Goal: Information Seeking & Learning: Learn about a topic

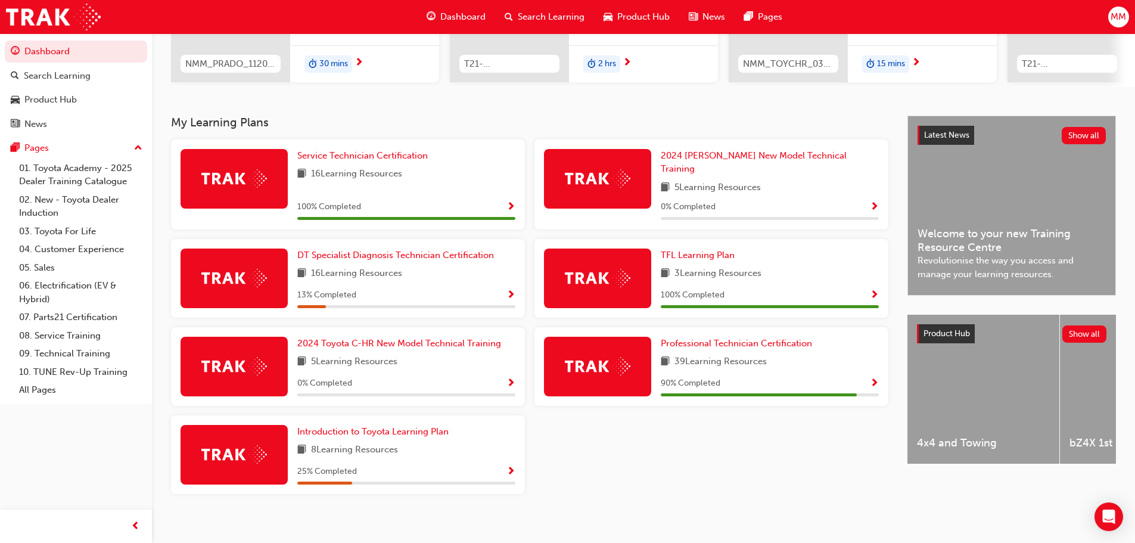
scroll to position [191, 0]
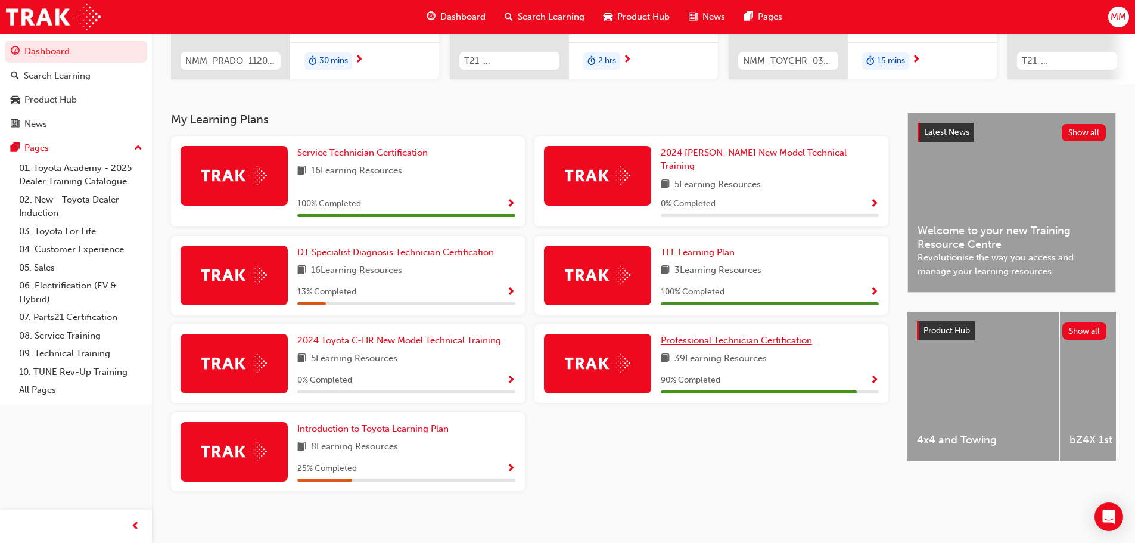
click at [726, 335] on span "Professional Technician Certification" at bounding box center [736, 340] width 151 height 11
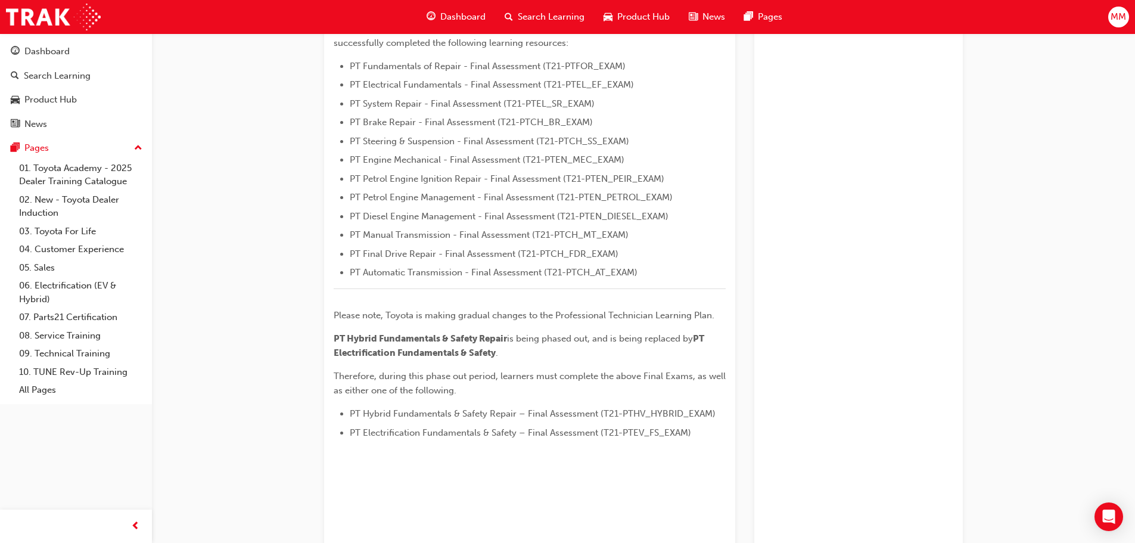
scroll to position [179, 0]
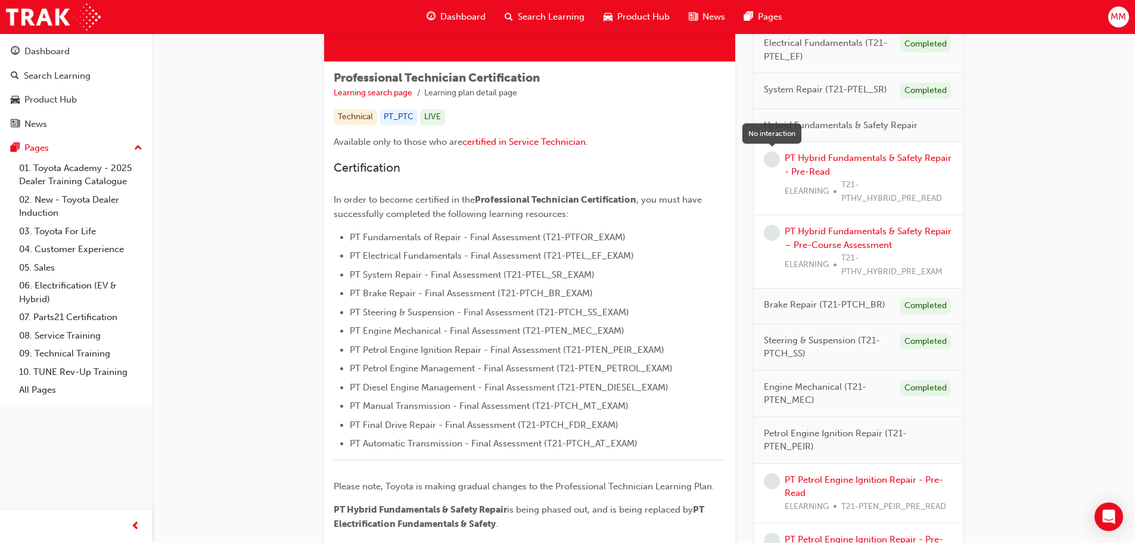
click at [776, 160] on span "learningRecordVerb_NONE-icon" at bounding box center [772, 159] width 16 height 16
click at [814, 155] on link "PT Hybrid Fundamentals & Safety Repair - Pre-Read" at bounding box center [868, 165] width 167 height 24
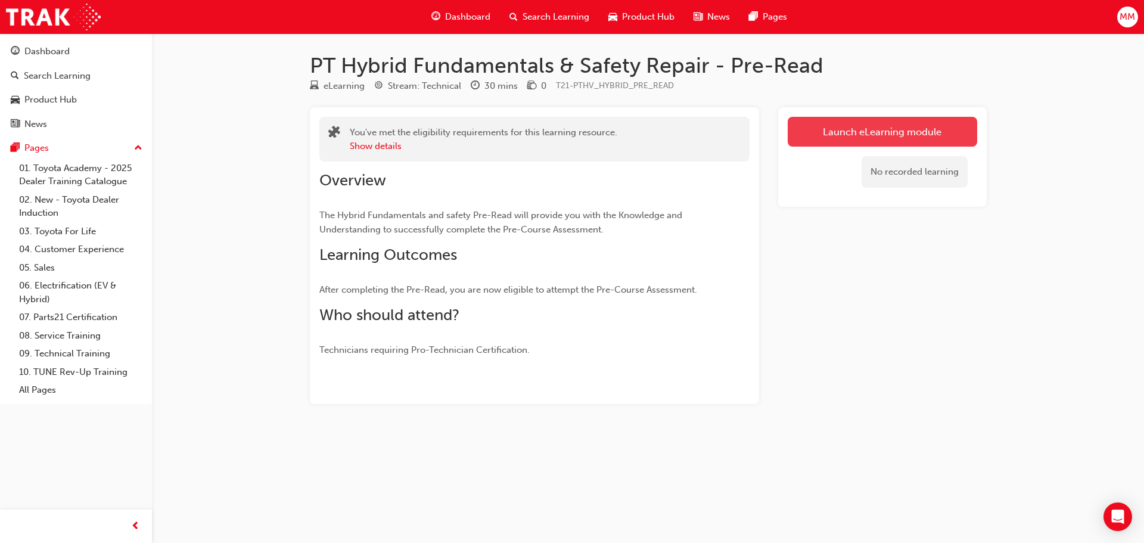
click at [862, 136] on link "Launch eLearning module" at bounding box center [882, 132] width 189 height 30
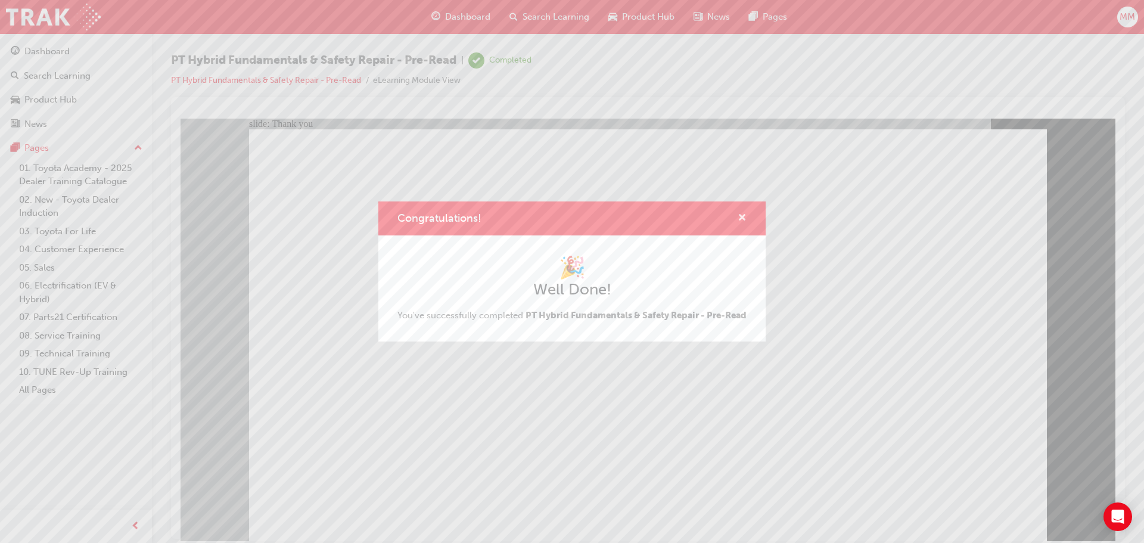
click at [742, 213] on span "cross-icon" at bounding box center [741, 218] width 9 height 11
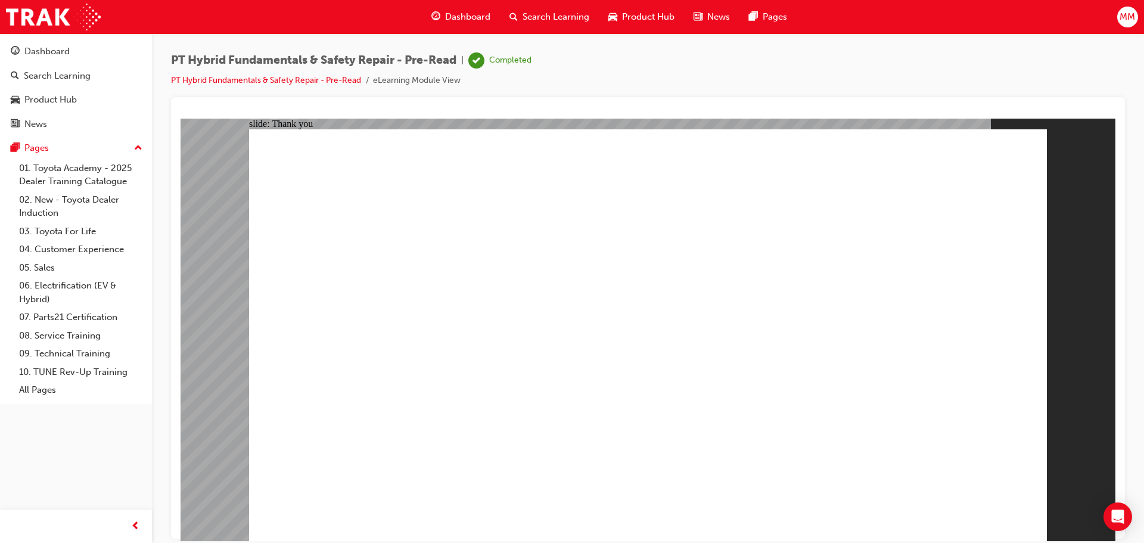
click at [452, 13] on span "Dashboard" at bounding box center [467, 17] width 45 height 14
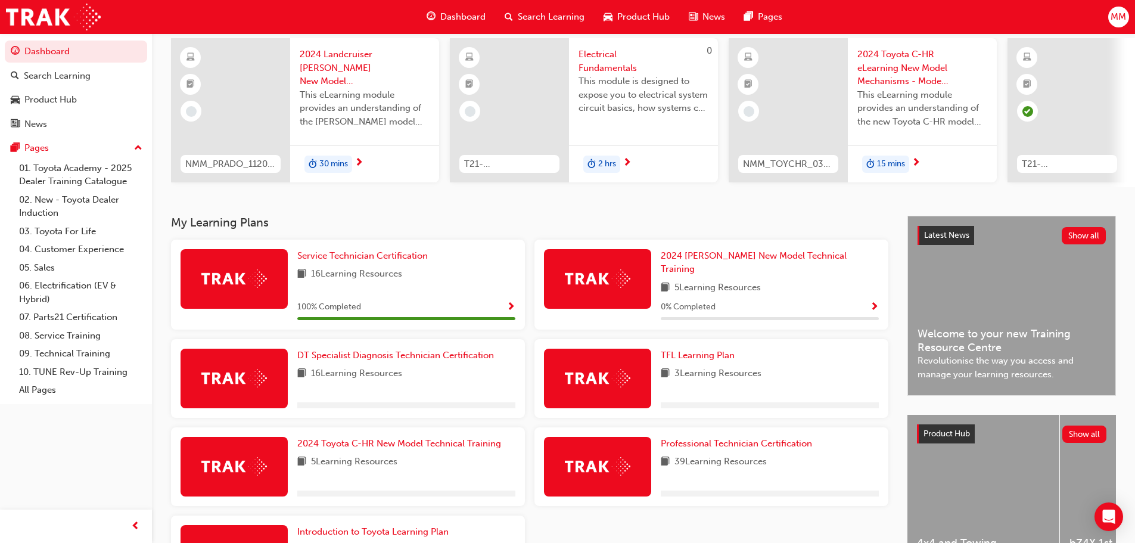
scroll to position [119, 0]
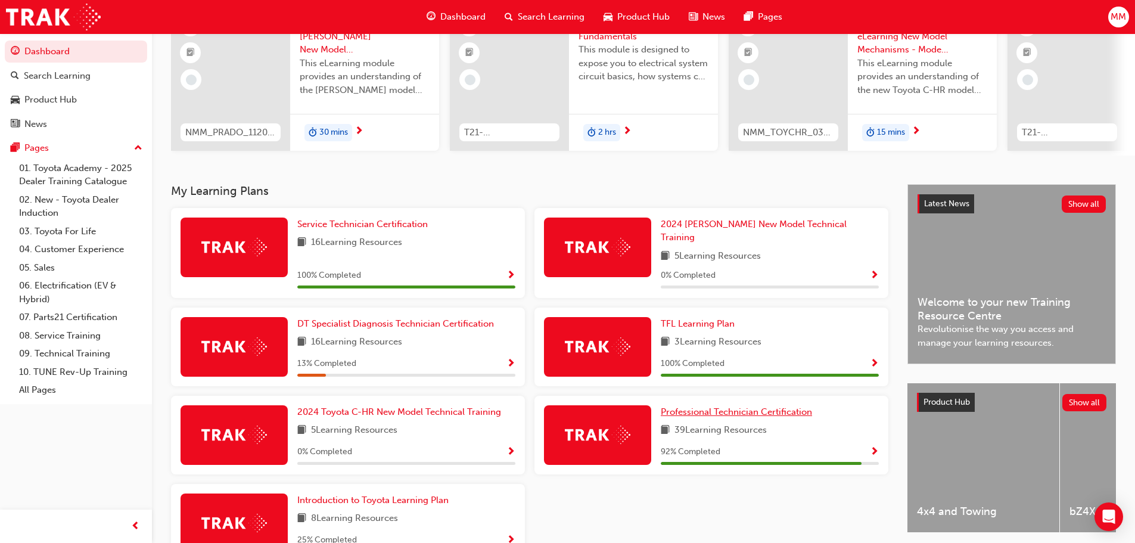
click at [775, 406] on span "Professional Technician Certification" at bounding box center [736, 411] width 151 height 11
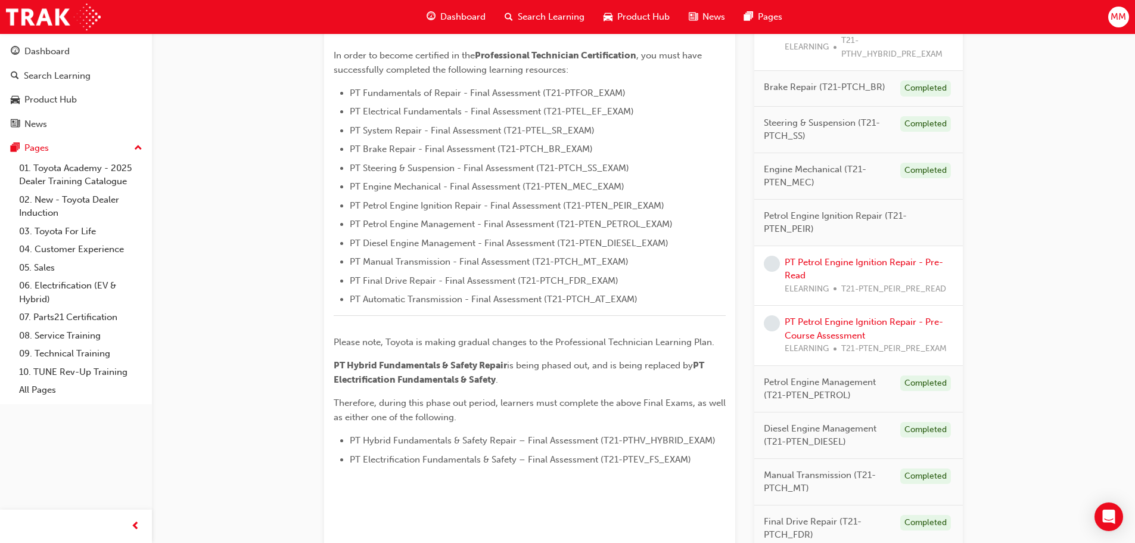
scroll to position [287, 0]
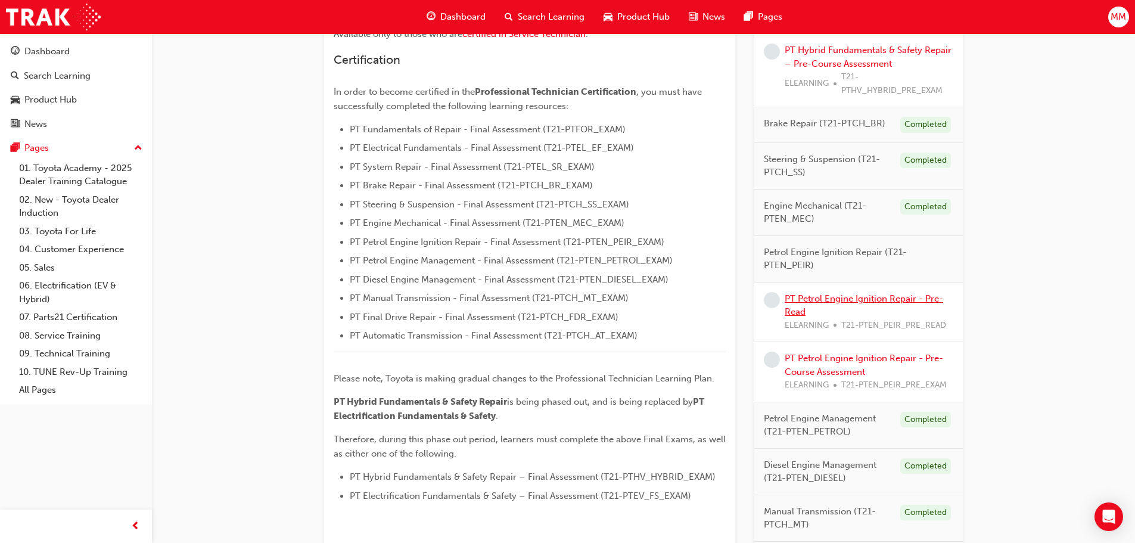
click at [880, 298] on link "PT Petrol Engine Ignition Repair - Pre-Read" at bounding box center [864, 305] width 158 height 24
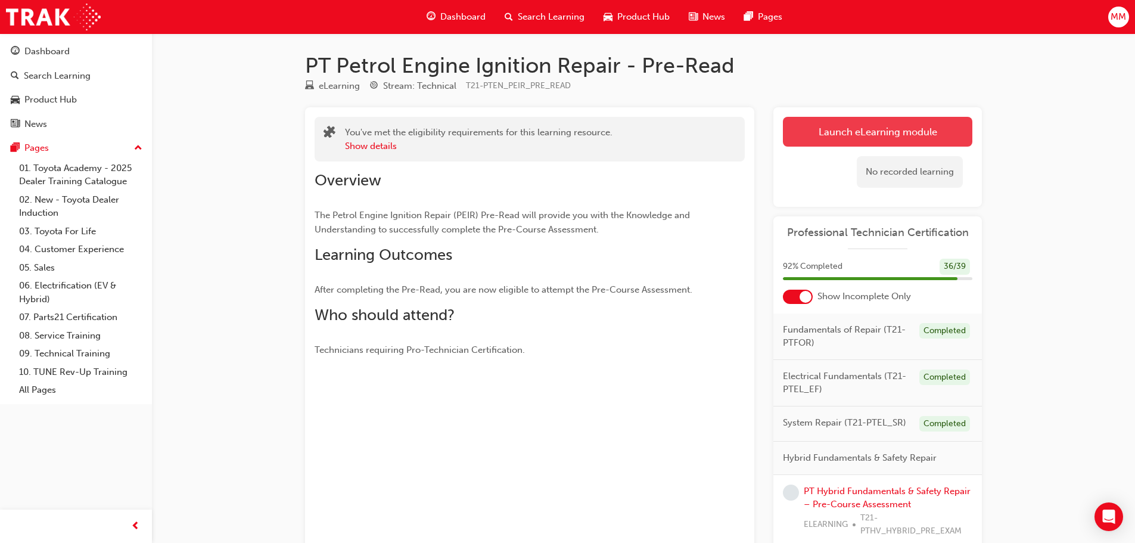
click at [869, 136] on link "Launch eLearning module" at bounding box center [877, 132] width 189 height 30
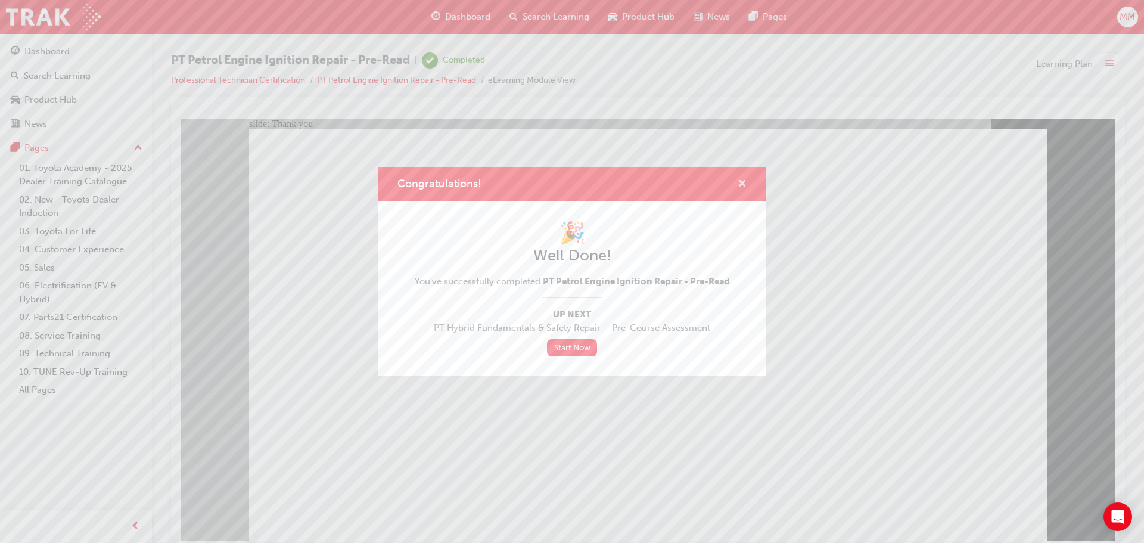
click at [743, 181] on span "cross-icon" at bounding box center [741, 184] width 9 height 11
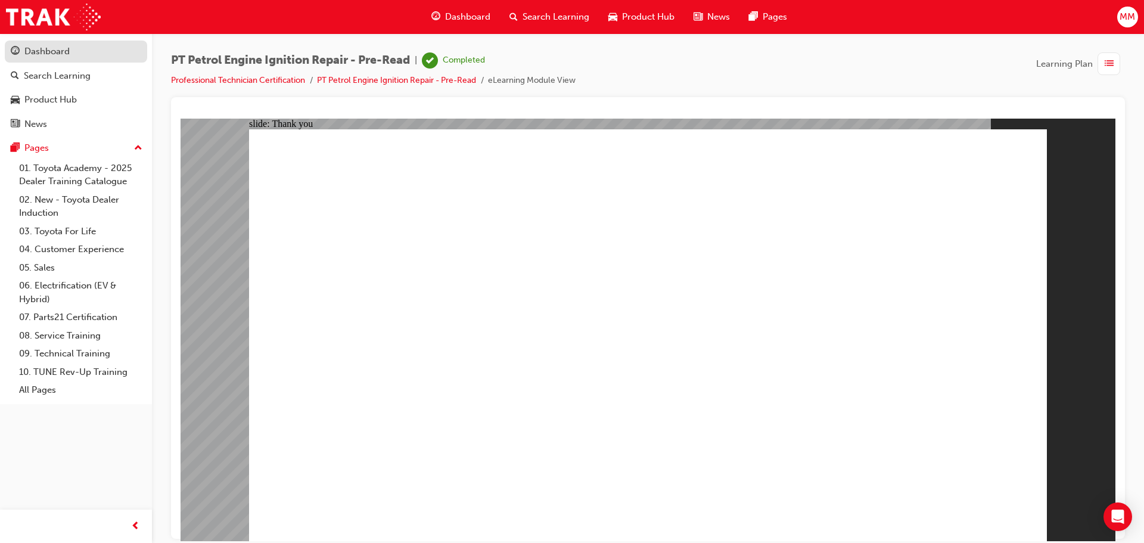
click at [48, 51] on div "Dashboard" at bounding box center [46, 52] width 45 height 14
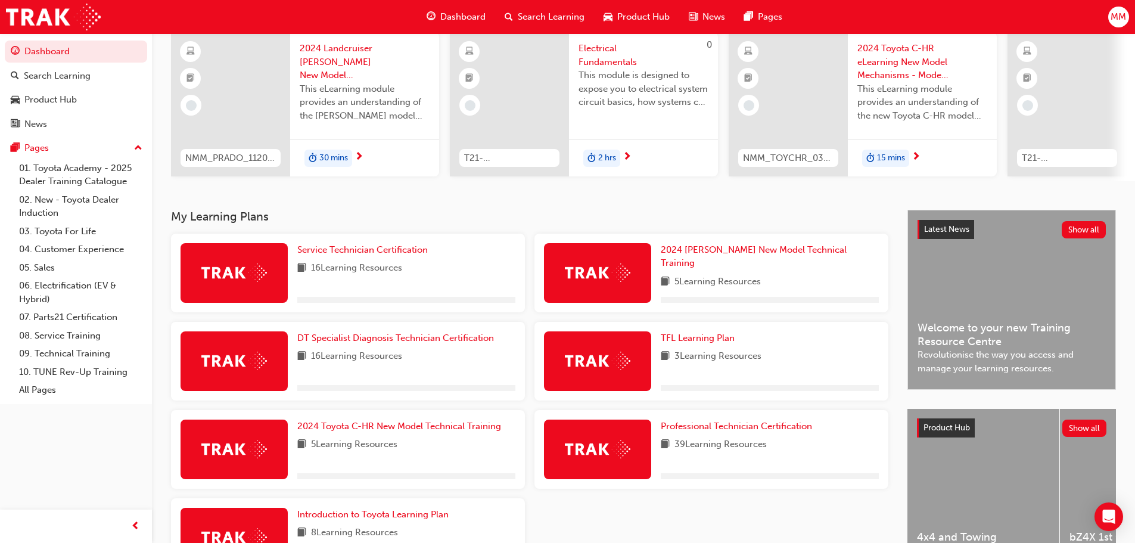
scroll to position [191, 0]
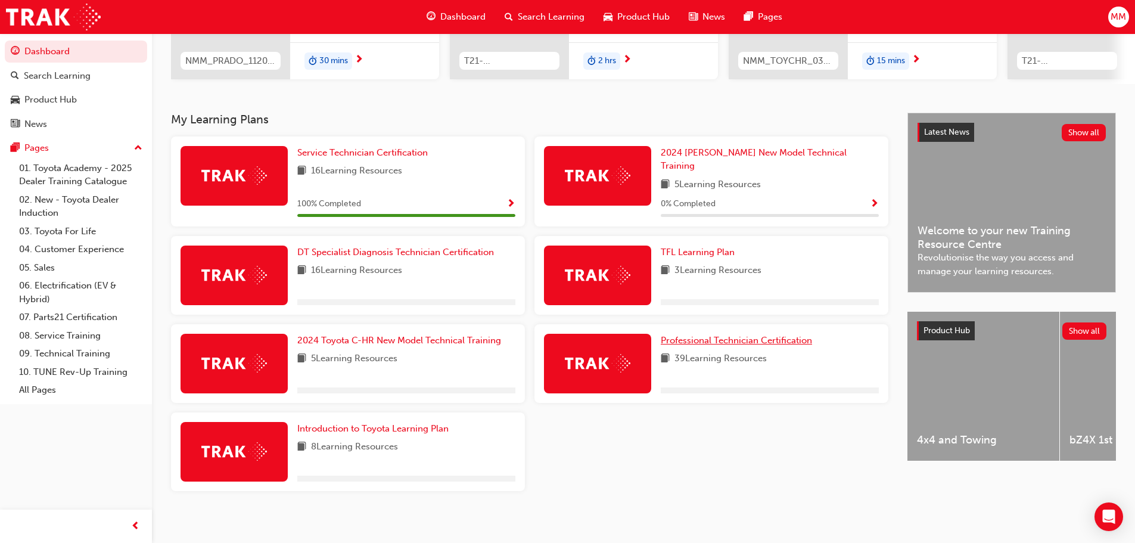
click at [709, 335] on span "Professional Technician Certification" at bounding box center [736, 340] width 151 height 11
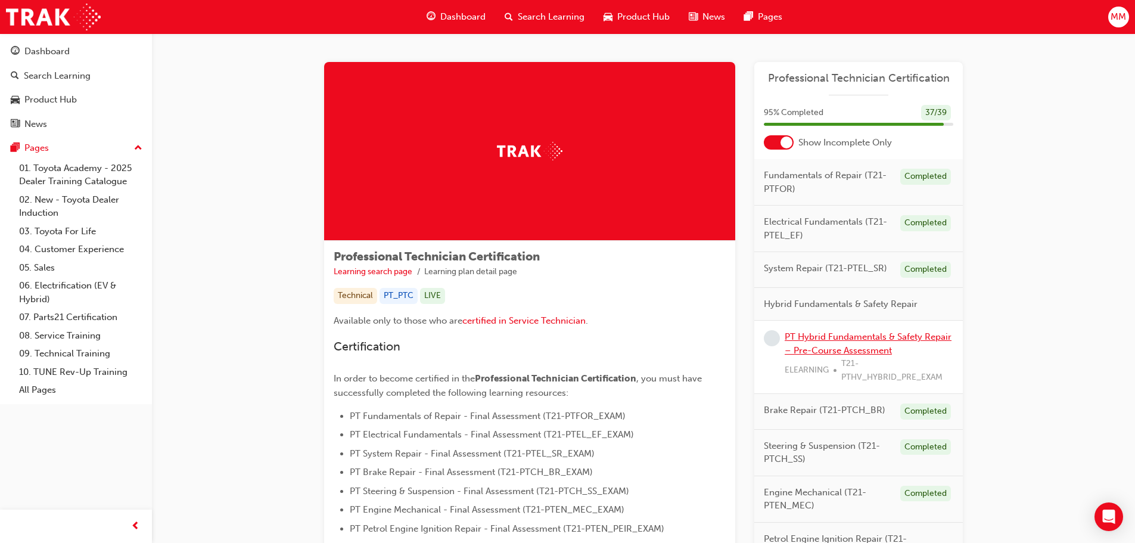
click at [857, 340] on link "PT Hybrid Fundamentals & Safety Repair – Pre-Course Assessment" at bounding box center [868, 343] width 167 height 24
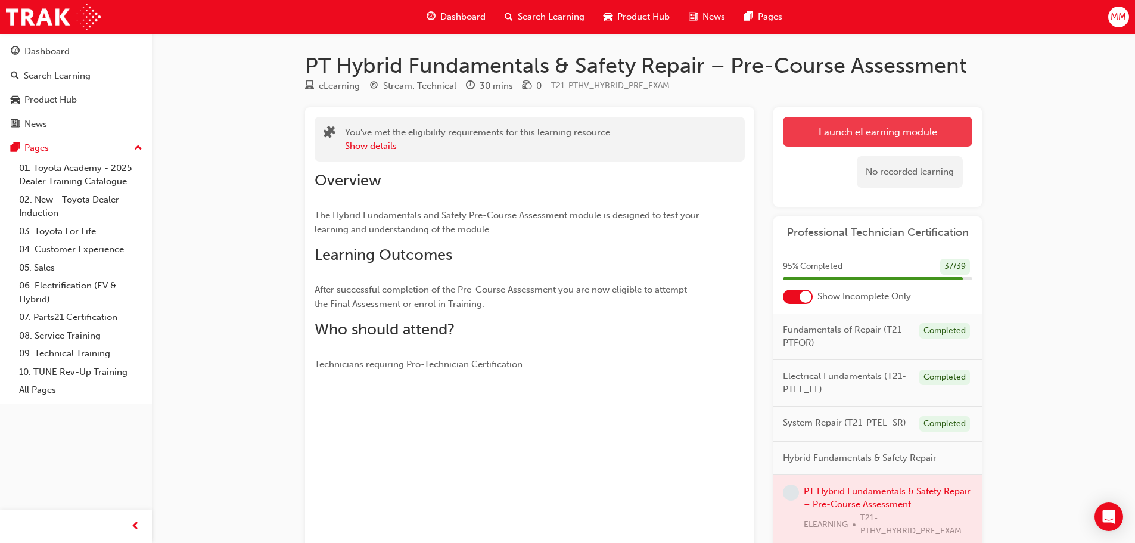
click at [835, 139] on link "Launch eLearning module" at bounding box center [877, 132] width 189 height 30
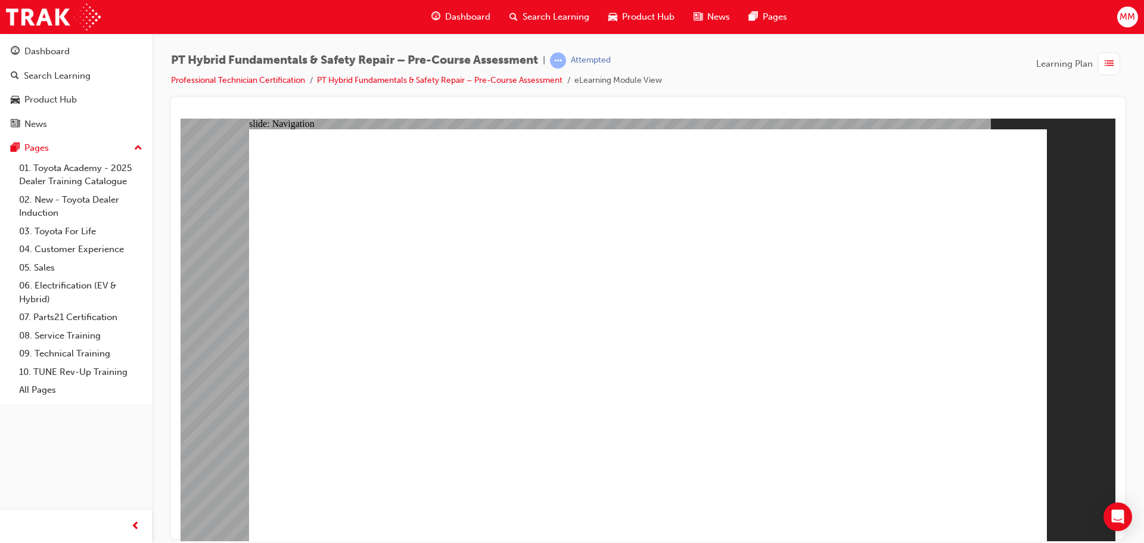
radio input "true"
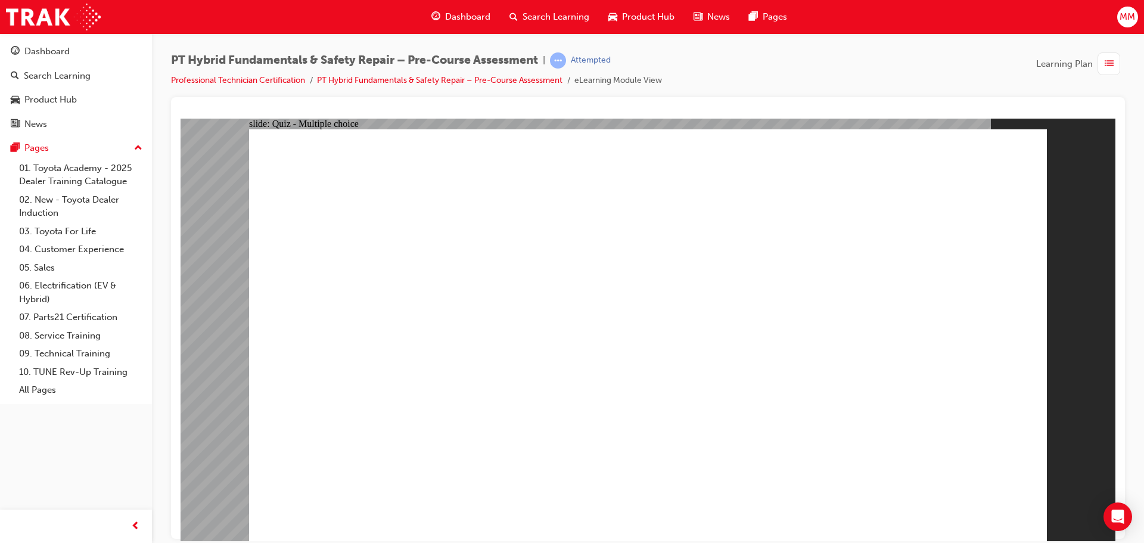
radio input "true"
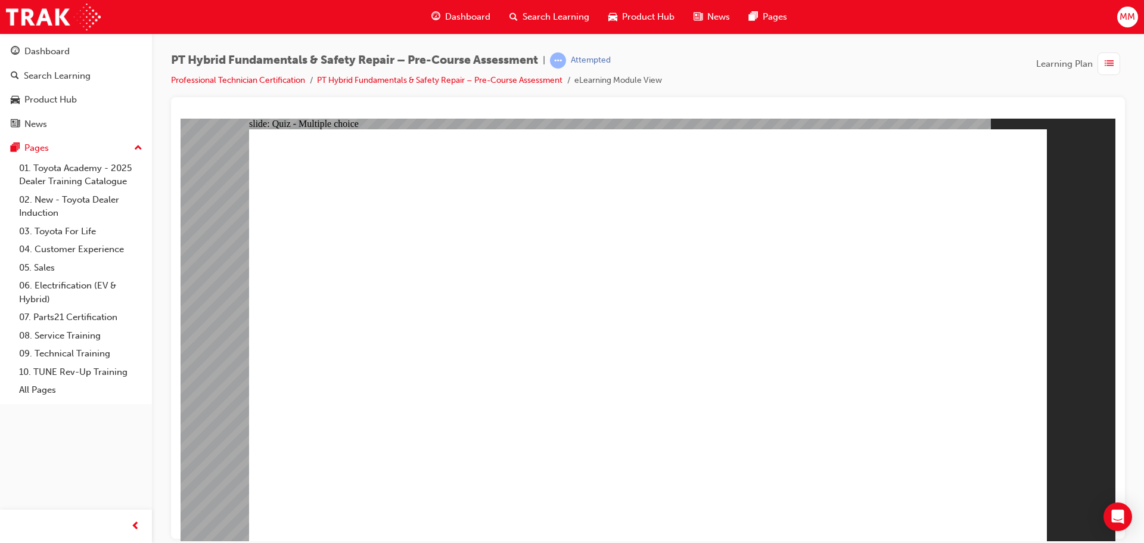
radio input "true"
checkbox input "true"
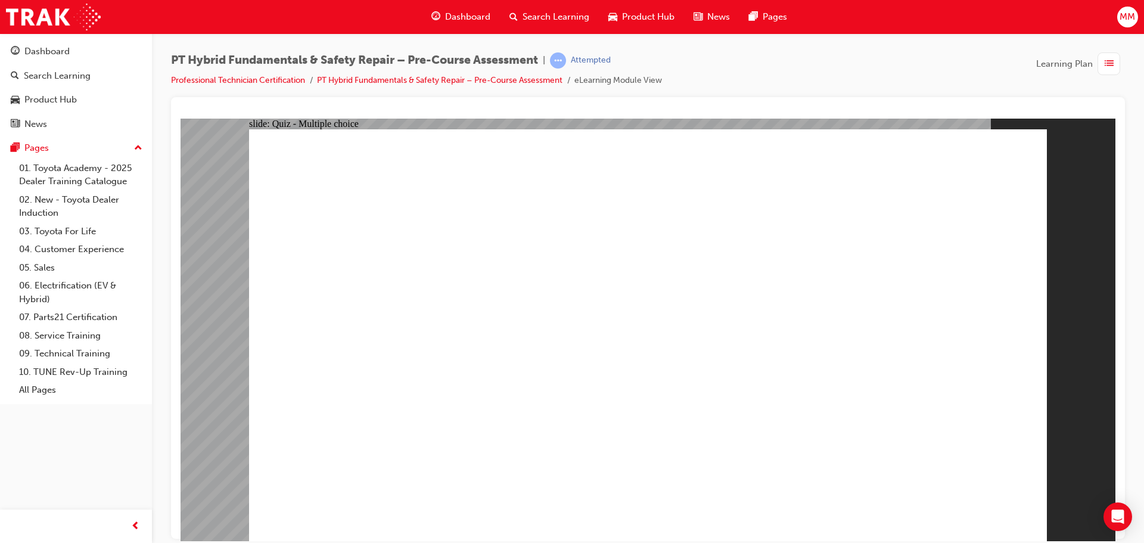
checkbox input "true"
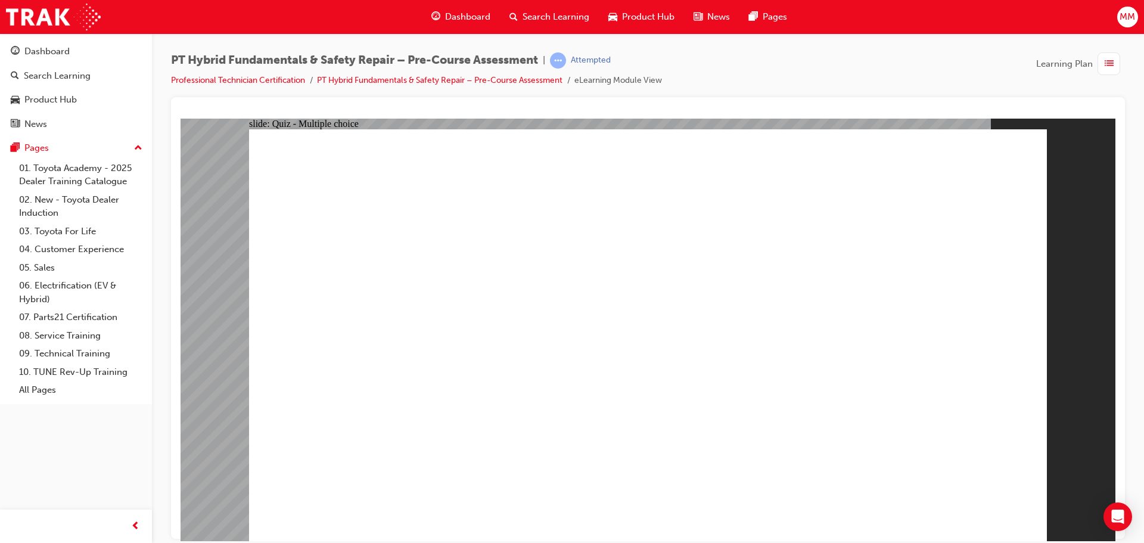
checkbox input "true"
checkbox input "false"
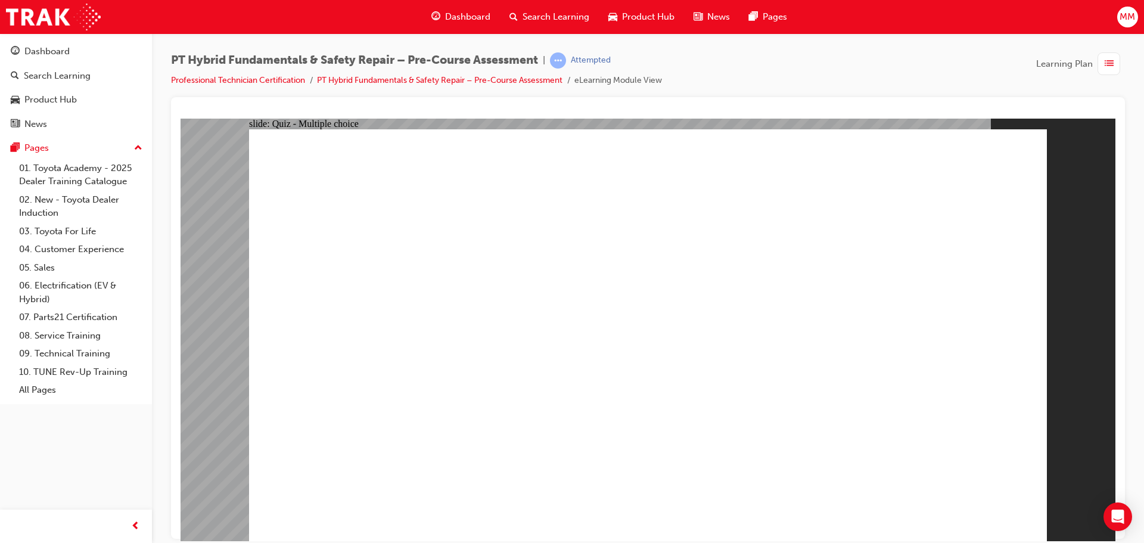
checkbox input "false"
checkbox input "true"
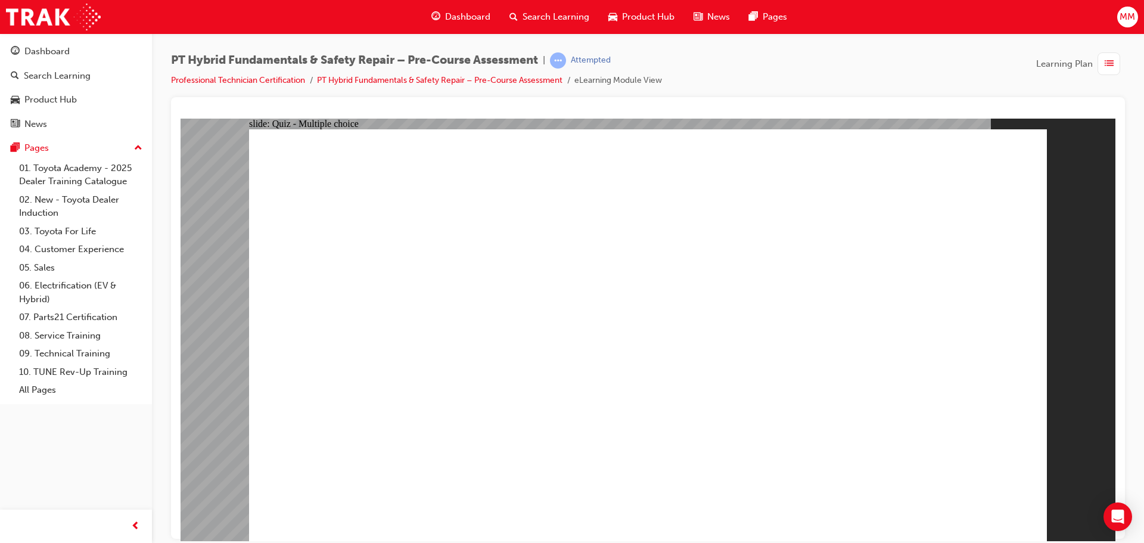
radio input "false"
radio input "true"
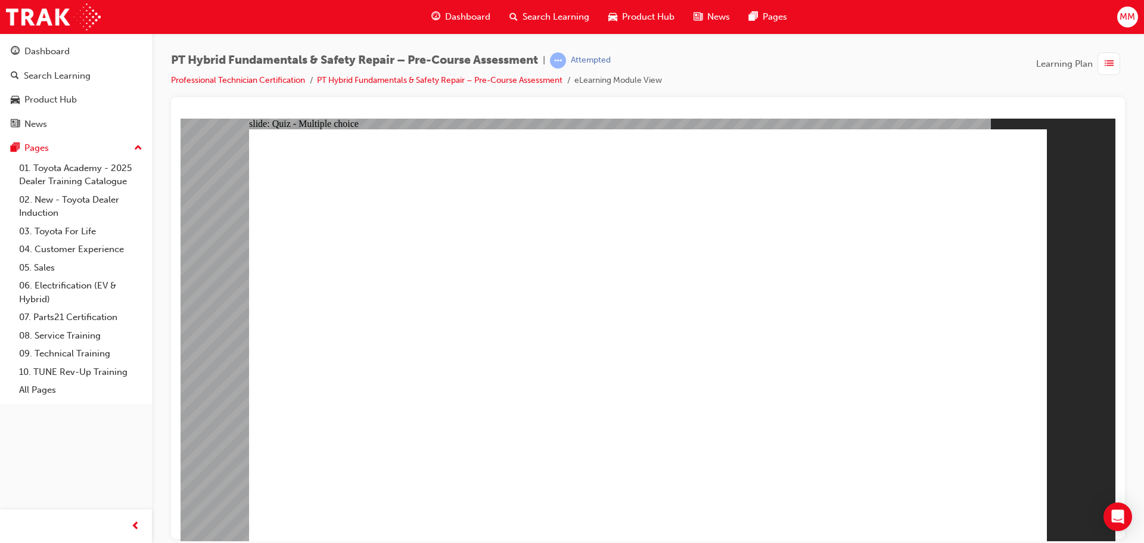
radio input "false"
radio input "true"
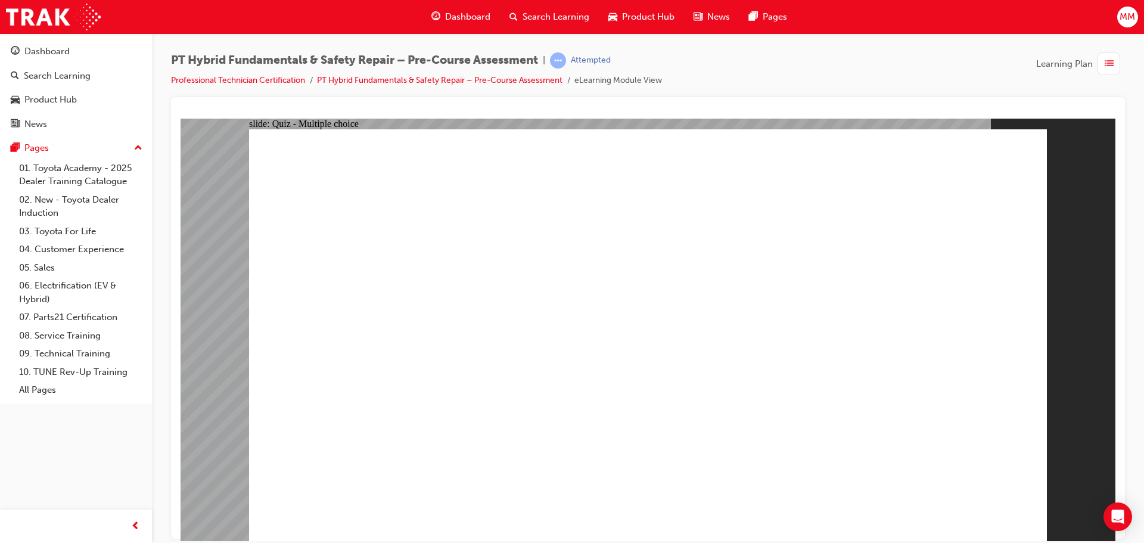
radio input "true"
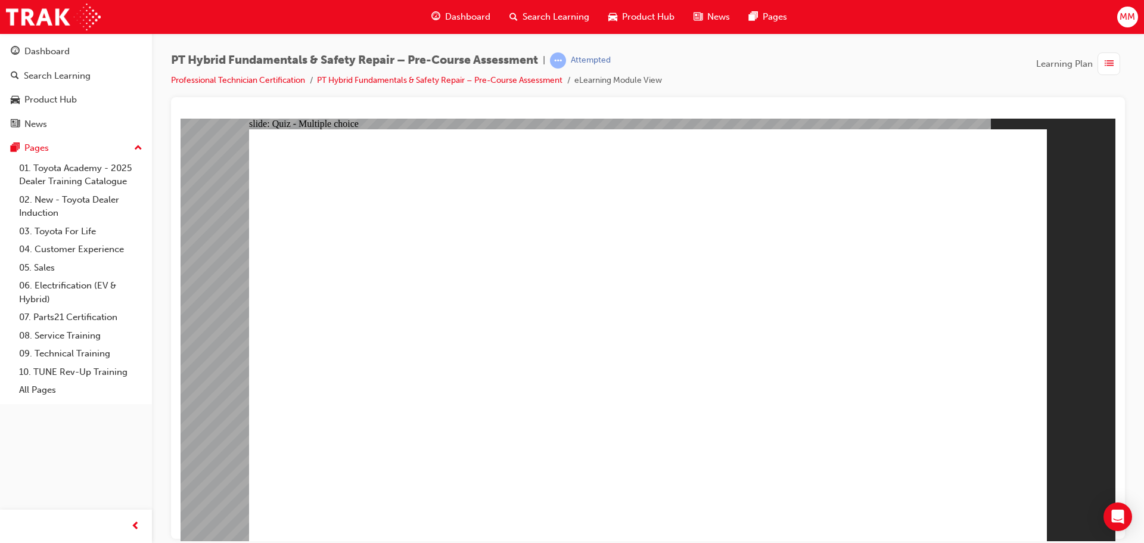
radio input "true"
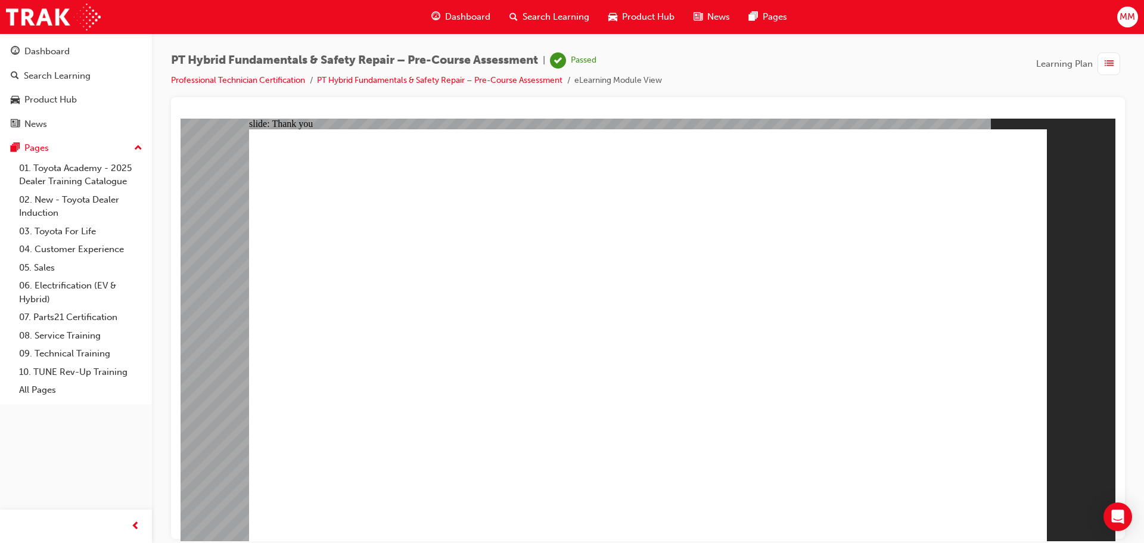
drag, startPoint x: 415, startPoint y: 346, endPoint x: 381, endPoint y: 380, distance: 48.4
drag, startPoint x: 381, startPoint y: 380, endPoint x: 875, endPoint y: 313, distance: 499.0
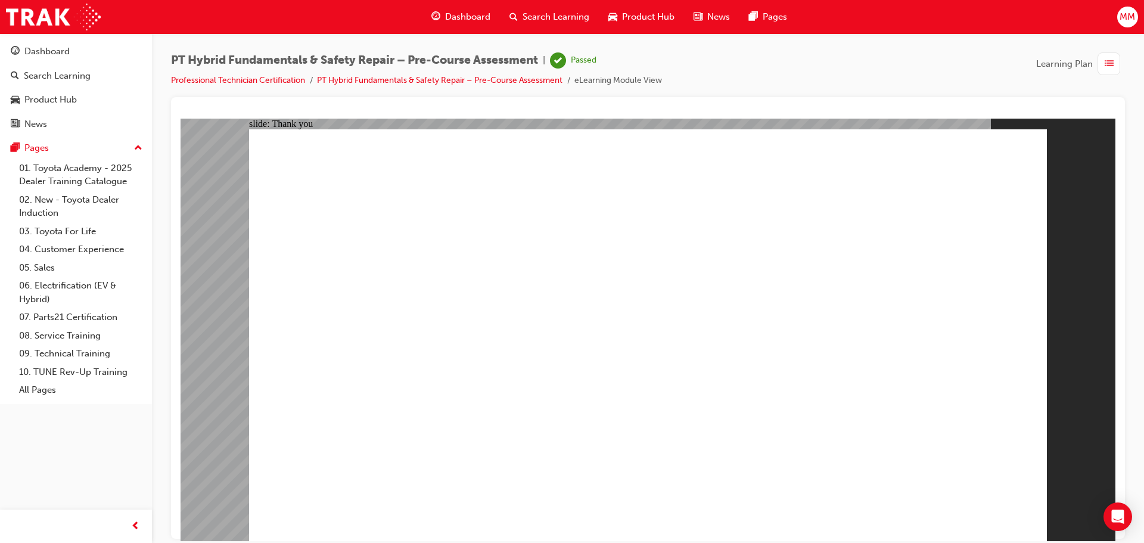
click at [470, 20] on span "Dashboard" at bounding box center [467, 17] width 45 height 14
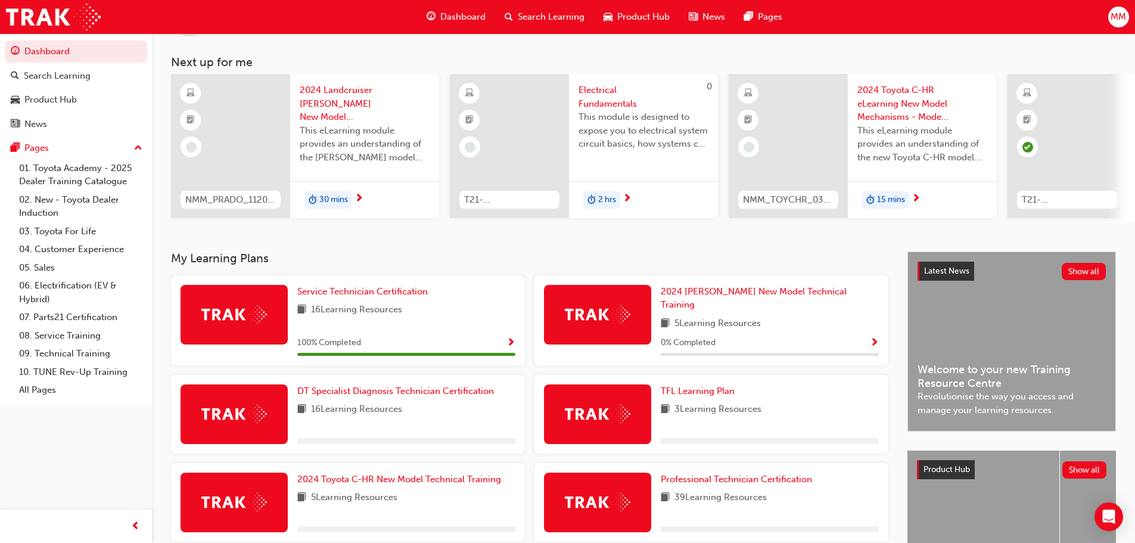
scroll to position [119, 0]
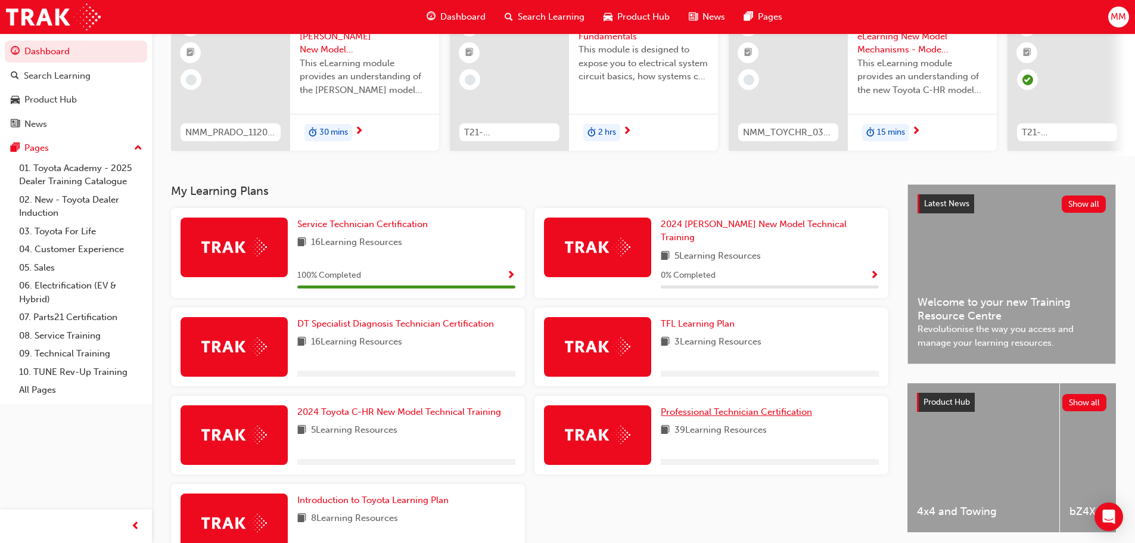
click at [730, 406] on span "Professional Technician Certification" at bounding box center [736, 411] width 151 height 11
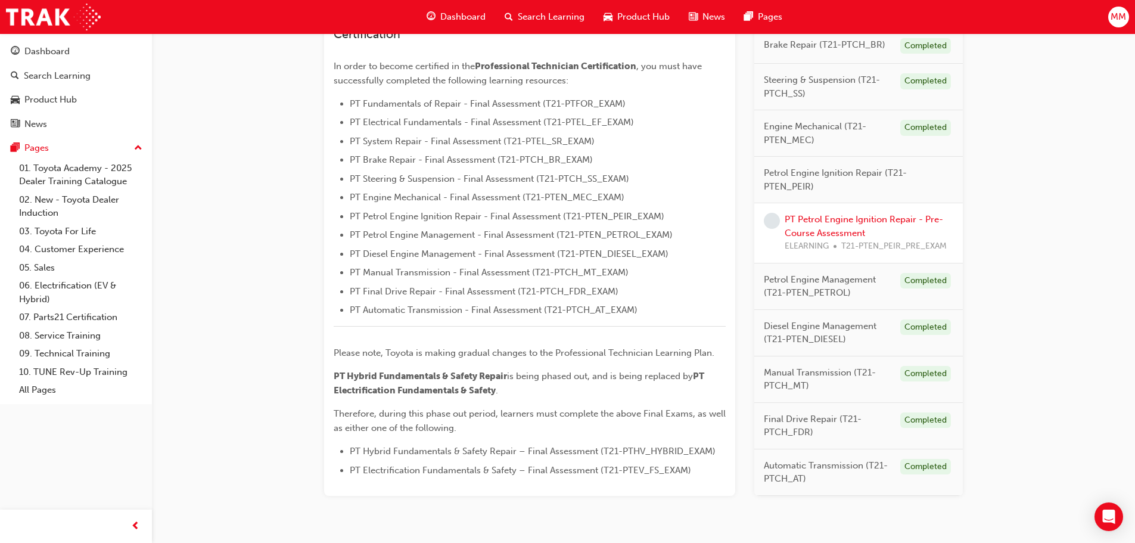
scroll to position [292, 0]
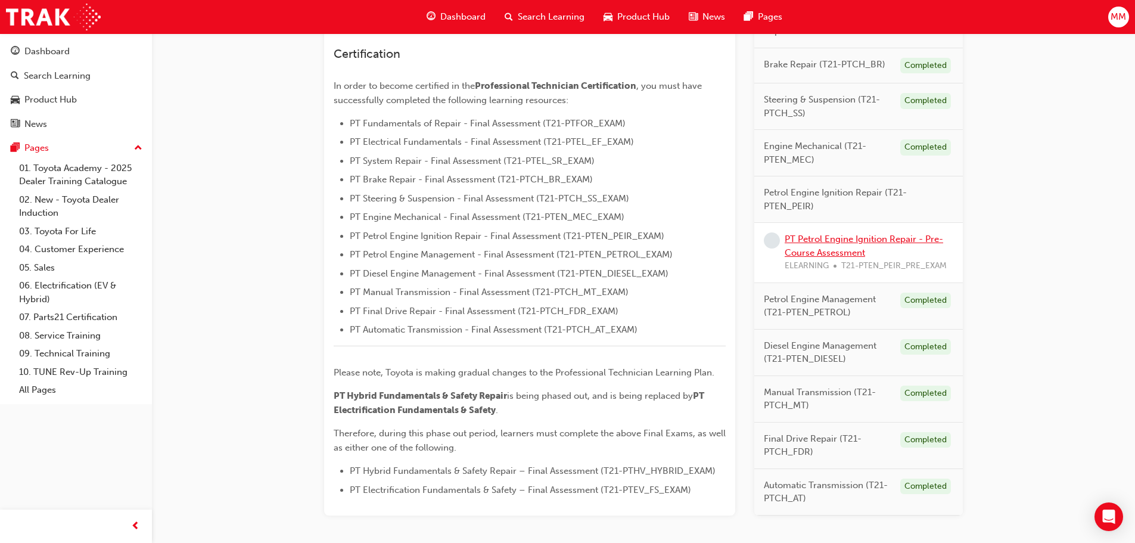
click at [831, 251] on link "PT Petrol Engine Ignition Repair - Pre-Course Assessment" at bounding box center [864, 246] width 158 height 24
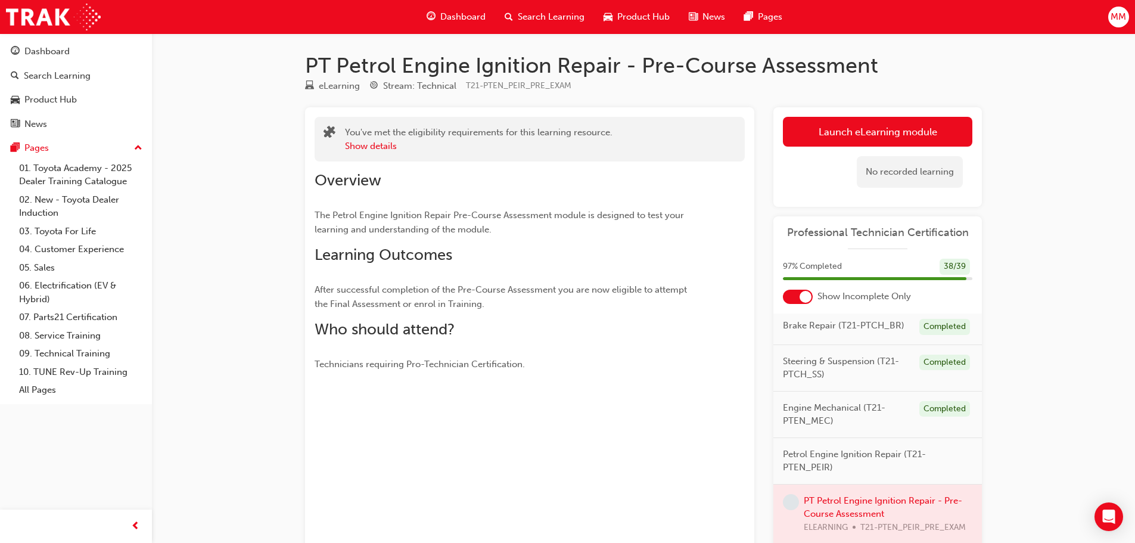
click at [801, 300] on div at bounding box center [805, 297] width 12 height 12
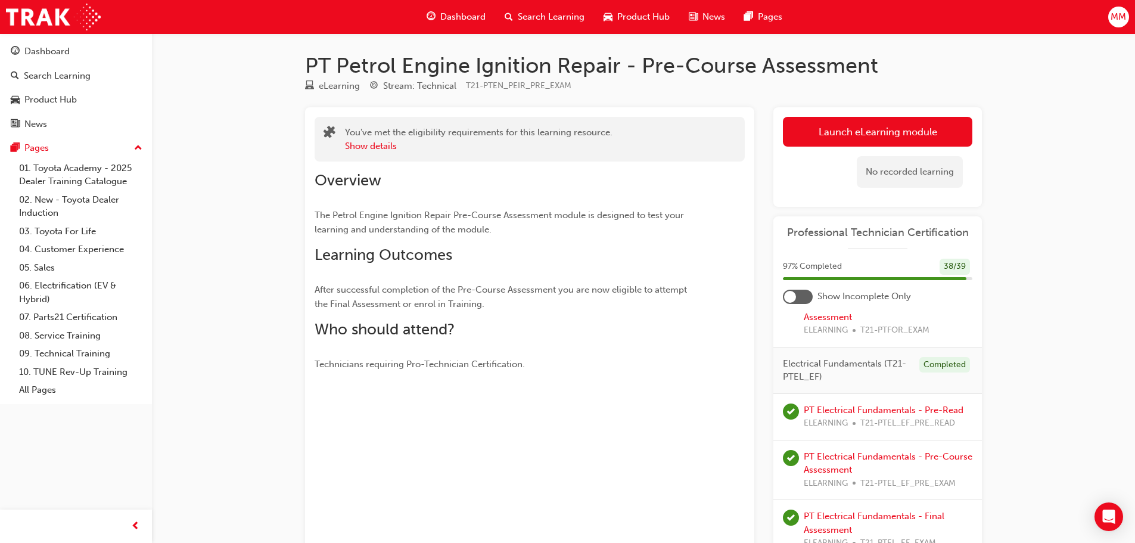
scroll to position [677, 0]
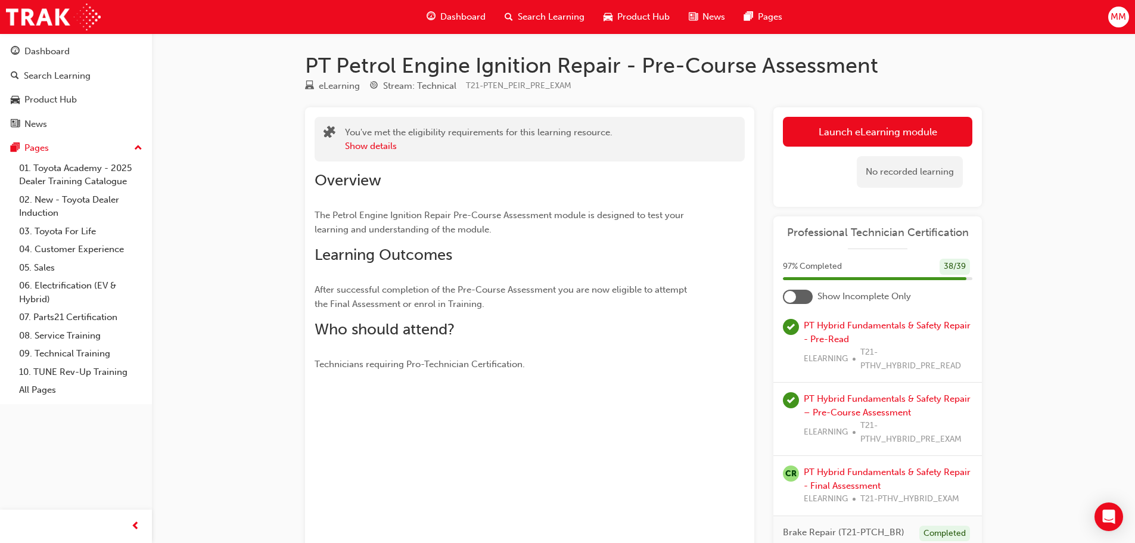
click at [805, 303] on div at bounding box center [798, 297] width 30 height 14
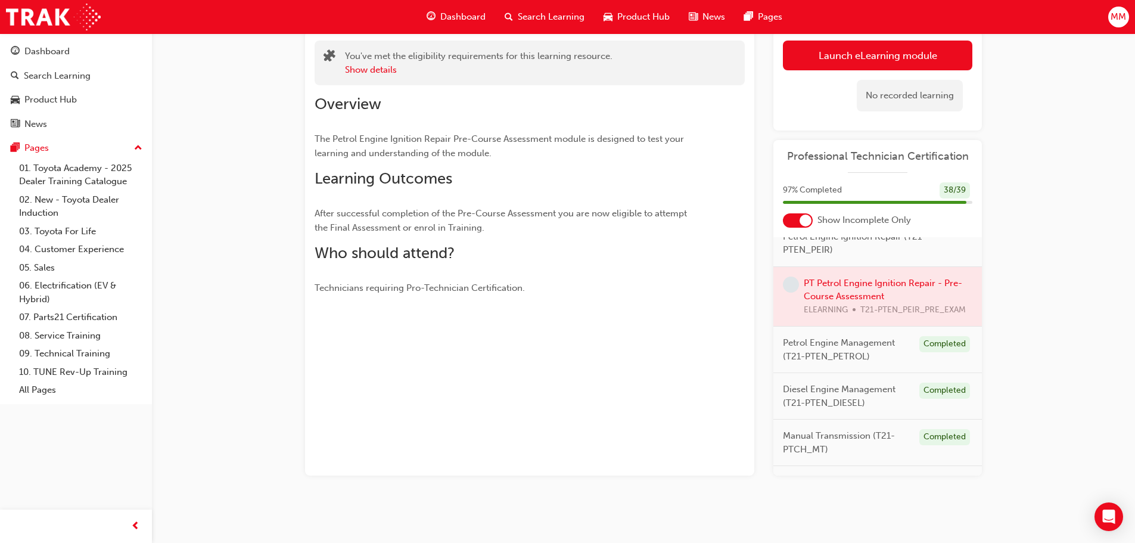
scroll to position [77, 0]
click at [851, 56] on link "Launch eLearning module" at bounding box center [877, 55] width 189 height 30
